Goal: Information Seeking & Learning: Learn about a topic

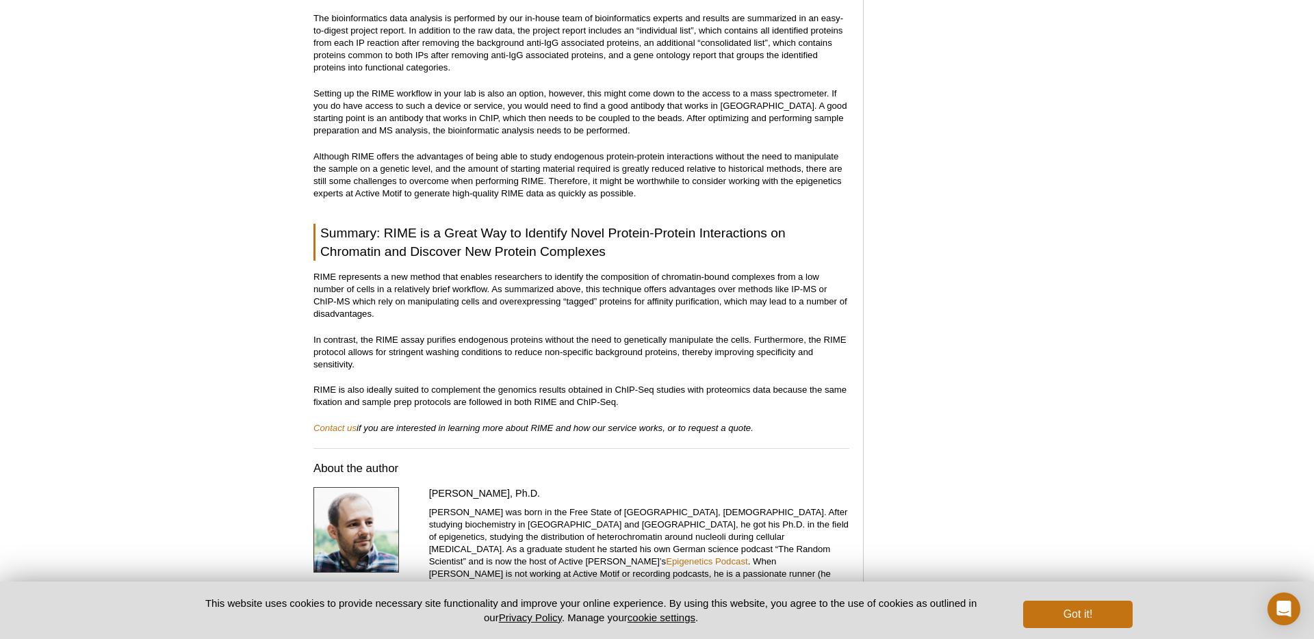
scroll to position [3351, 0]
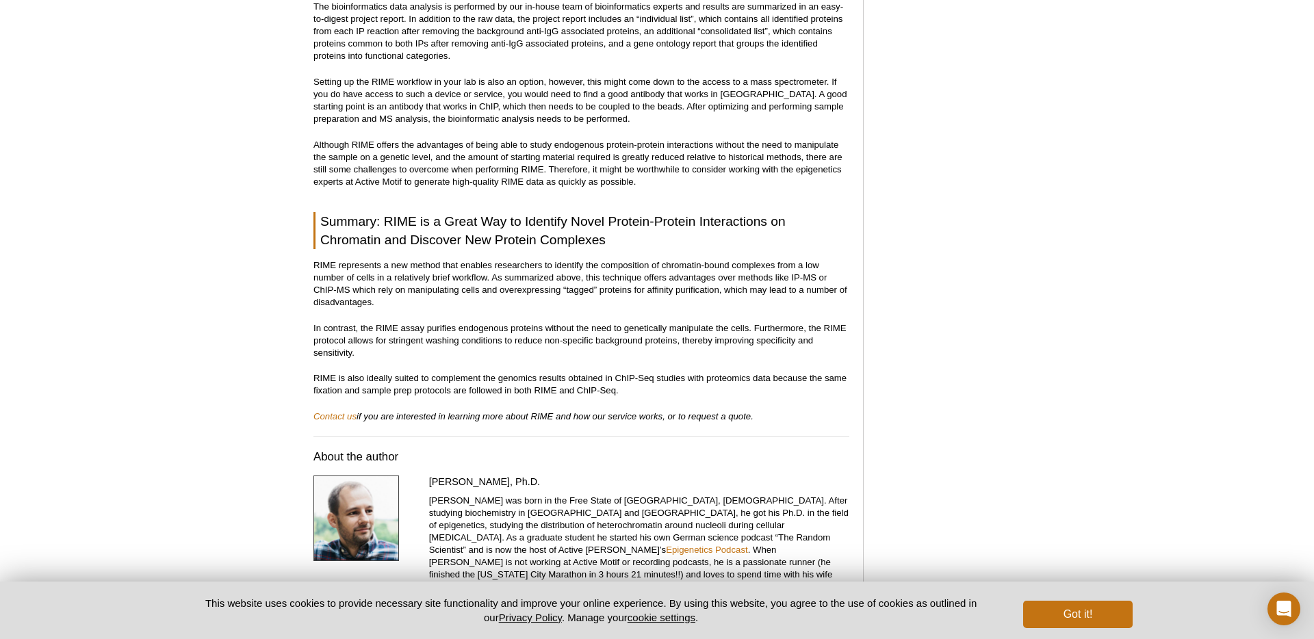
drag, startPoint x: 554, startPoint y: 253, endPoint x: 775, endPoint y: 260, distance: 221.2
click at [775, 260] on p "RIME represents a new method that enables researchers to identify the compositi…" at bounding box center [582, 283] width 536 height 49
drag, startPoint x: 663, startPoint y: 253, endPoint x: 774, endPoint y: 247, distance: 111.0
click at [774, 259] on p "RIME represents a new method that enables researchers to identify the compositi…" at bounding box center [582, 283] width 536 height 49
click at [620, 279] on p "RIME represents a new method that enables researchers to identify the compositi…" at bounding box center [582, 283] width 536 height 49
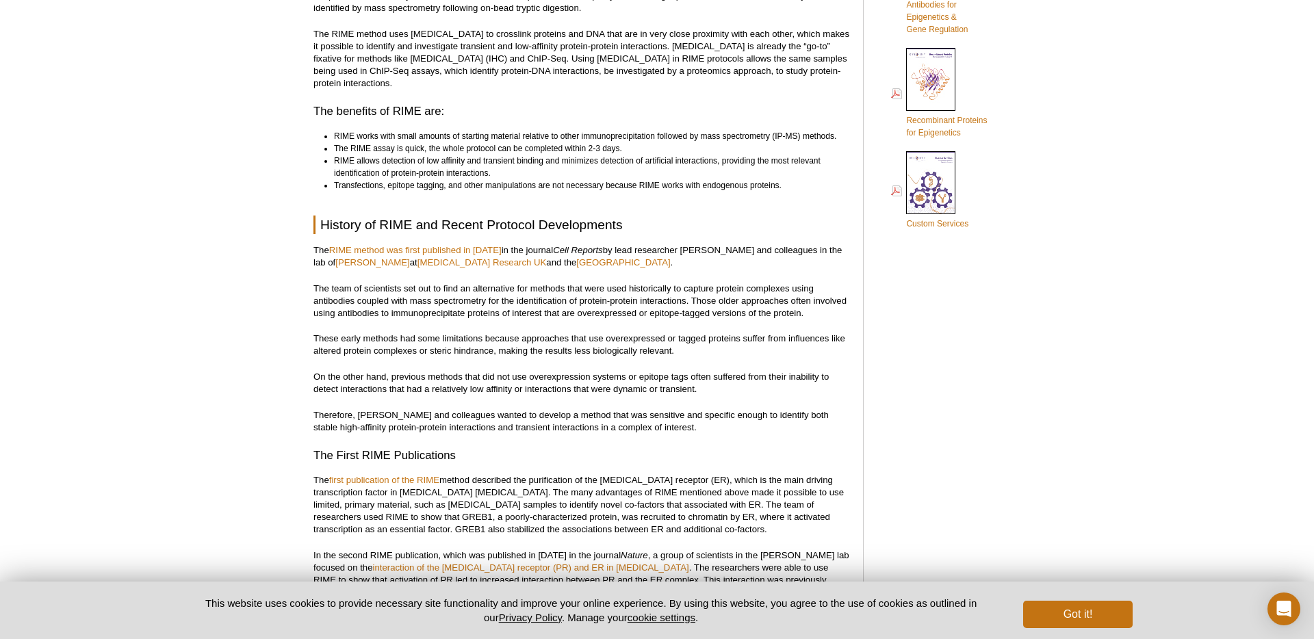
scroll to position [332, 0]
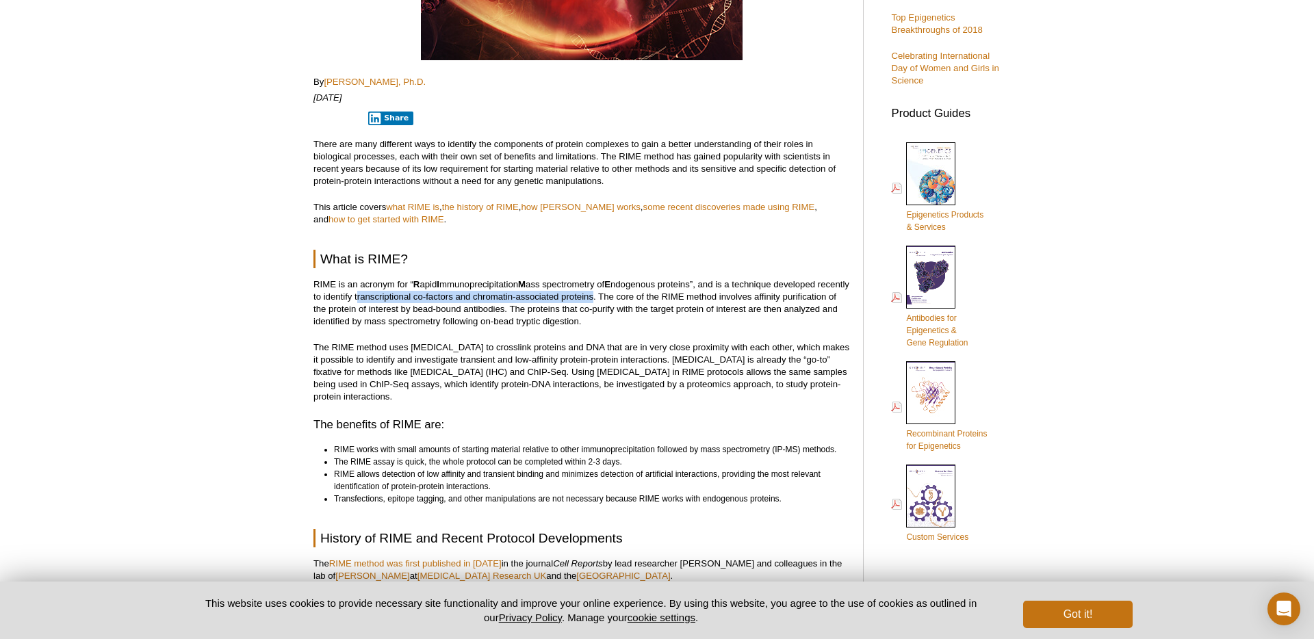
drag, startPoint x: 391, startPoint y: 298, endPoint x: 628, endPoint y: 293, distance: 237.6
click at [628, 293] on p "RIME is an acronym for “ R apid I mmunoprecipitation M ass spectrometry of E nd…" at bounding box center [582, 303] width 536 height 49
click at [361, 301] on p "RIME is an acronym for “ R apid I mmunoprecipitation M ass spectrometry of E nd…" at bounding box center [582, 303] width 536 height 49
drag, startPoint x: 387, startPoint y: 298, endPoint x: 601, endPoint y: 308, distance: 213.8
click at [601, 308] on p "RIME is an acronym for “ R apid I mmunoprecipitation M ass spectrometry of E nd…" at bounding box center [582, 303] width 536 height 49
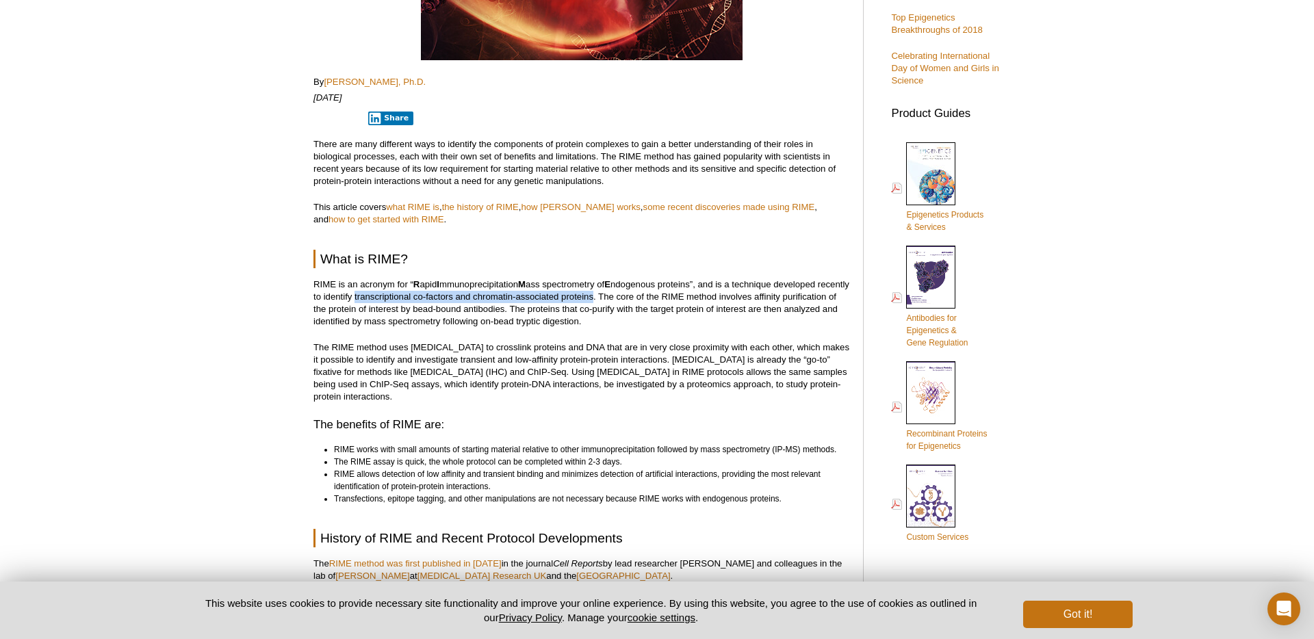
drag, startPoint x: 627, startPoint y: 296, endPoint x: 389, endPoint y: 301, distance: 238.3
click at [389, 301] on p "RIME is an acronym for “ R apid I mmunoprecipitation M ass spectrometry of E nd…" at bounding box center [582, 303] width 536 height 49
